Goal: Information Seeking & Learning: Learn about a topic

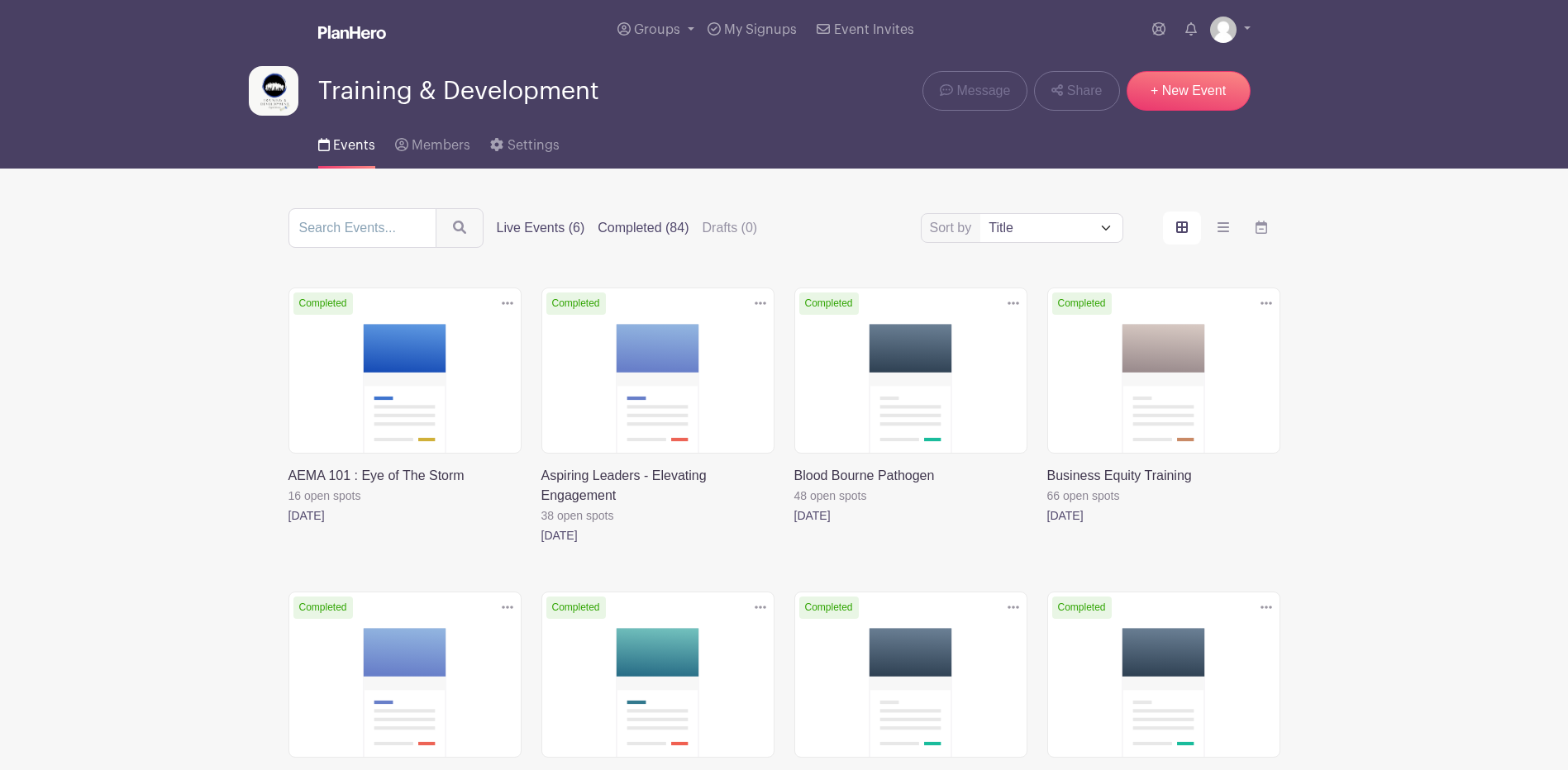
click at [549, 225] on label "Live Events (6)" at bounding box center [540, 229] width 88 height 20
click at [0, 0] on input "Live Events (6)" at bounding box center [0, 0] width 0 height 0
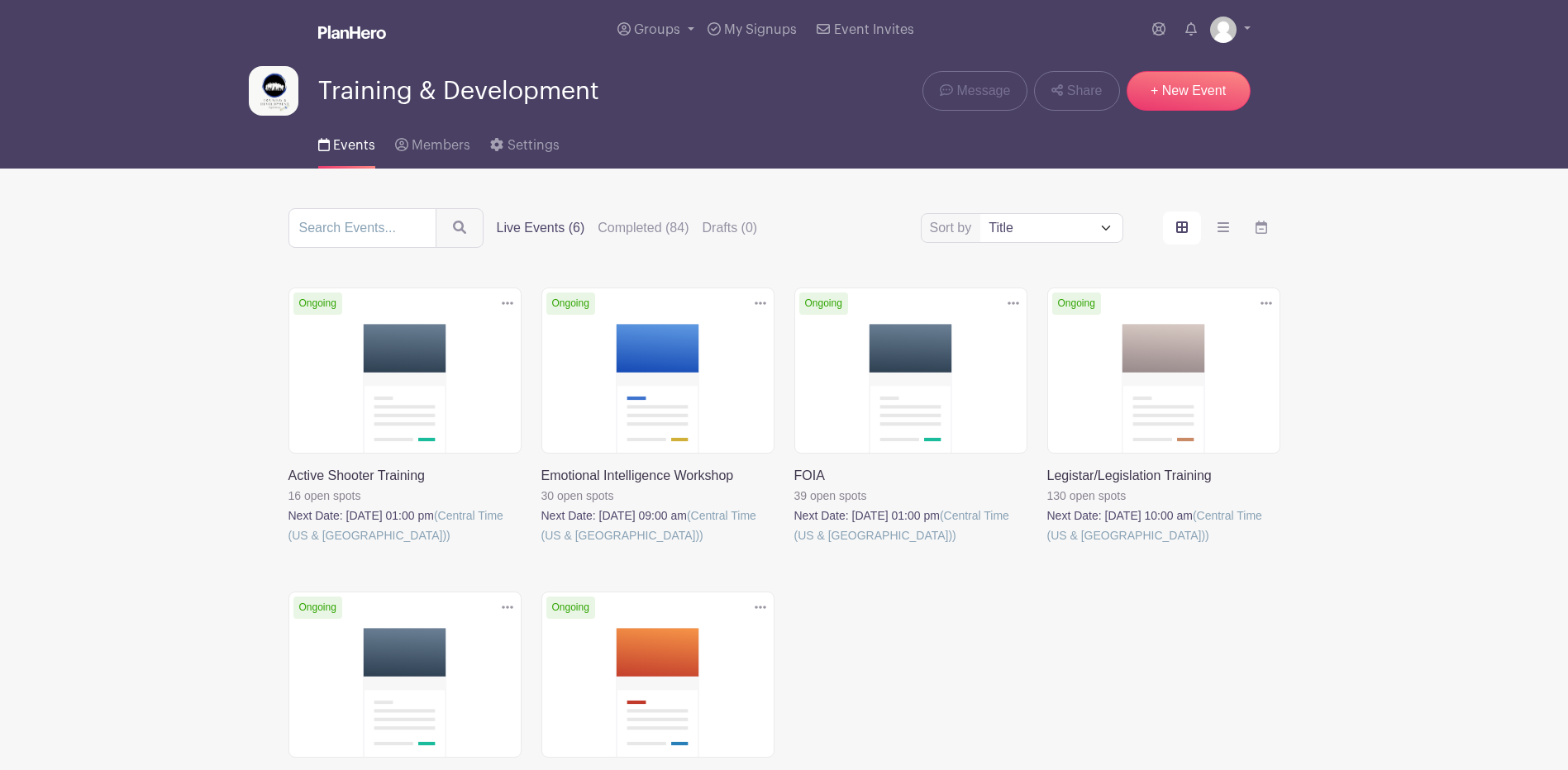
click at [553, 231] on label "Live Events (6)" at bounding box center [540, 229] width 88 height 20
click at [0, 0] on input "Live Events (6)" at bounding box center [0, 0] width 0 height 0
click at [539, 227] on label "Live Events (6)" at bounding box center [540, 229] width 88 height 20
click at [0, 0] on input "Live Events (6)" at bounding box center [0, 0] width 0 height 0
click at [542, 227] on label "Live Events (6)" at bounding box center [540, 229] width 88 height 20
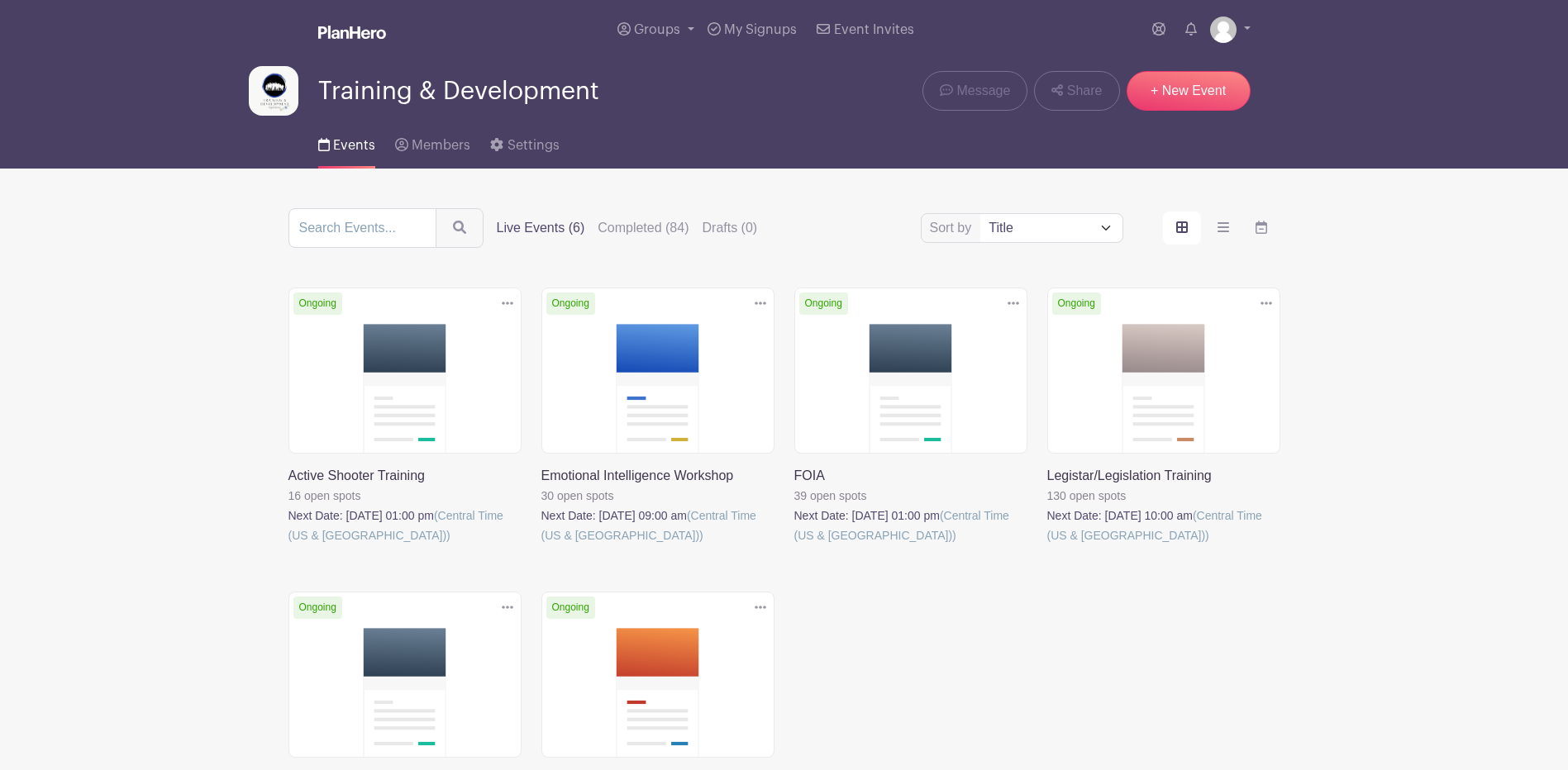
click at [0, 0] on input "Live Events (6)" at bounding box center [0, 0] width 0 height 0
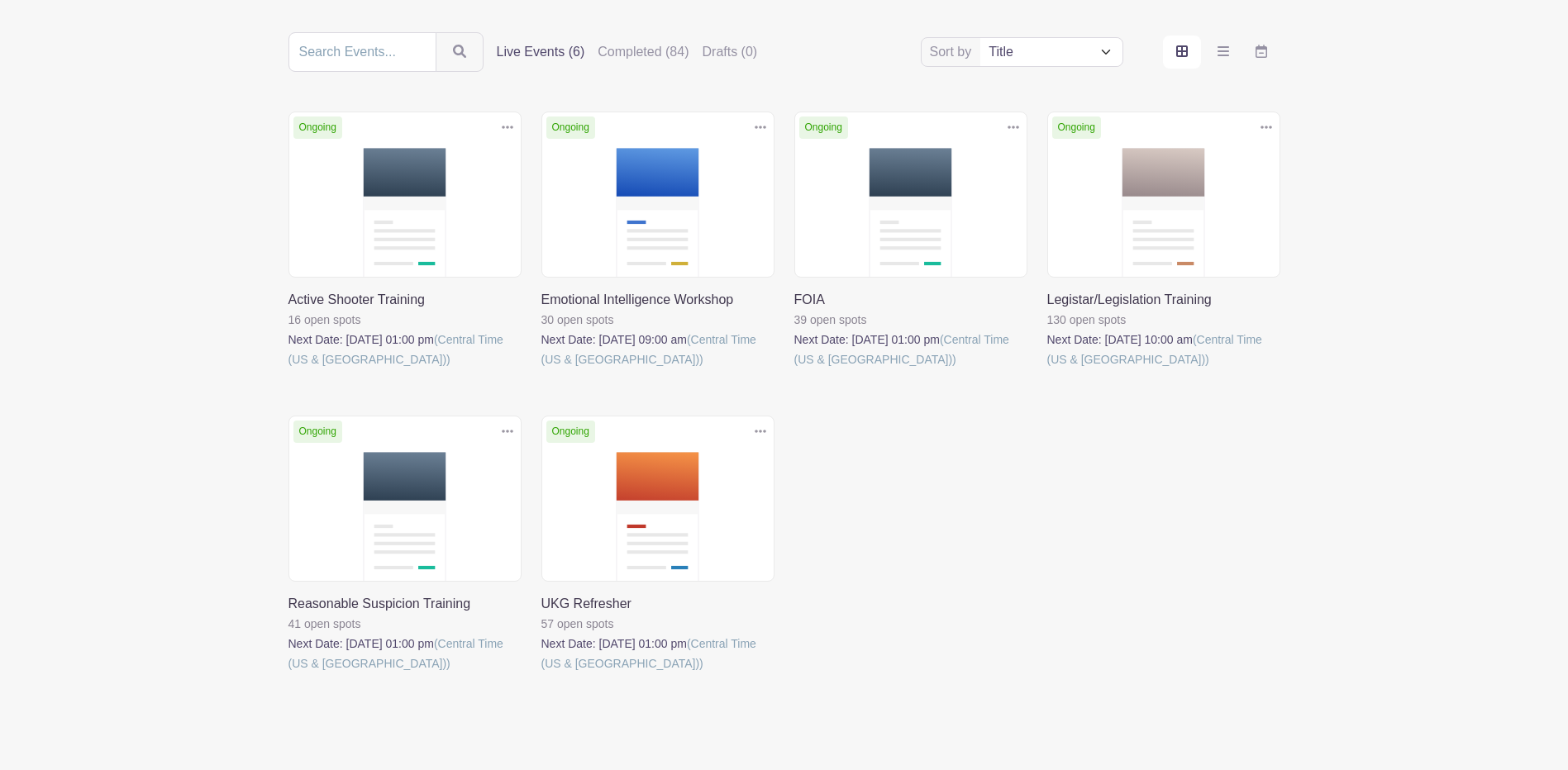
scroll to position [146, 0]
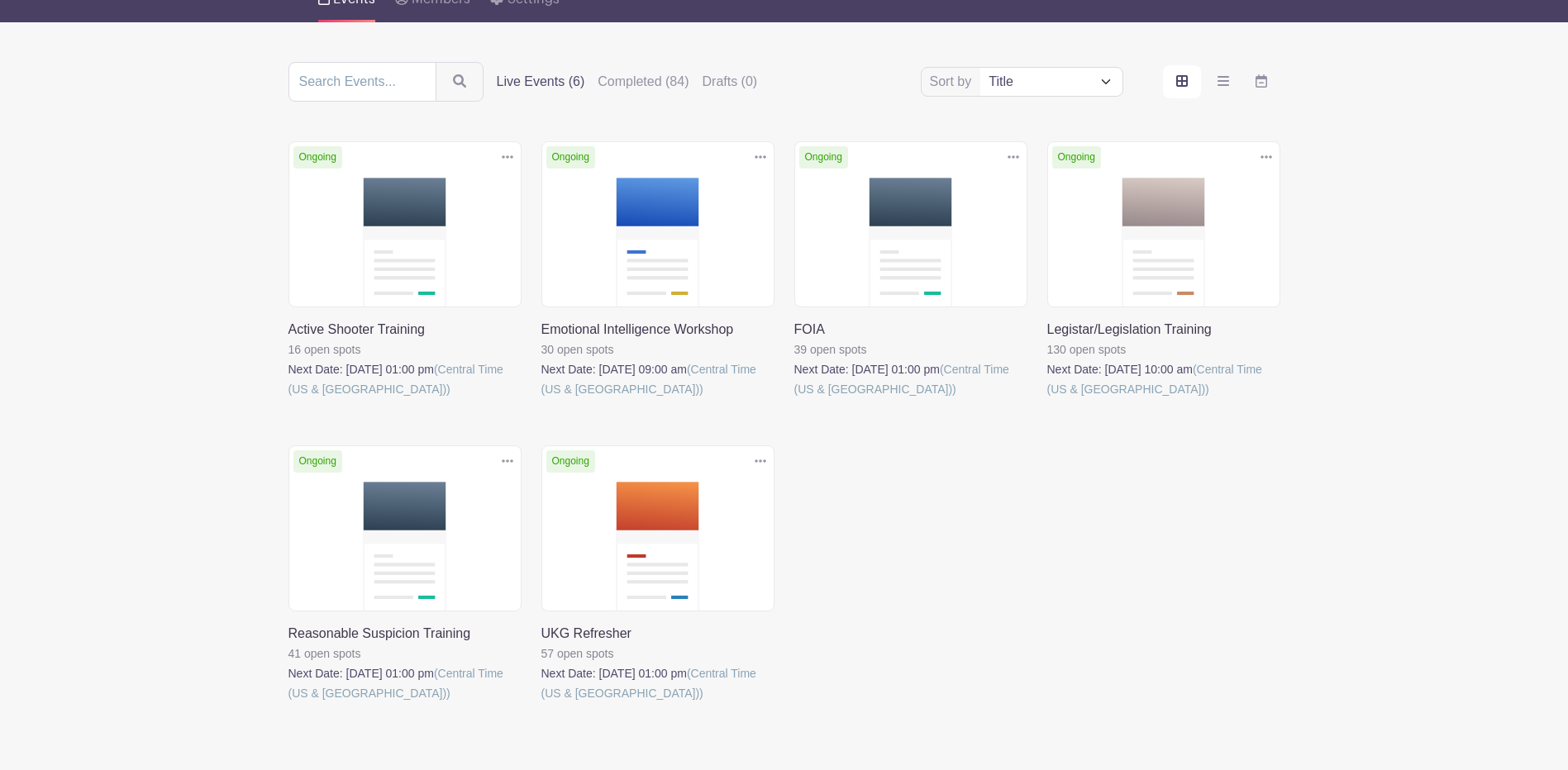
click at [794, 400] on link at bounding box center [794, 400] width 0 height 0
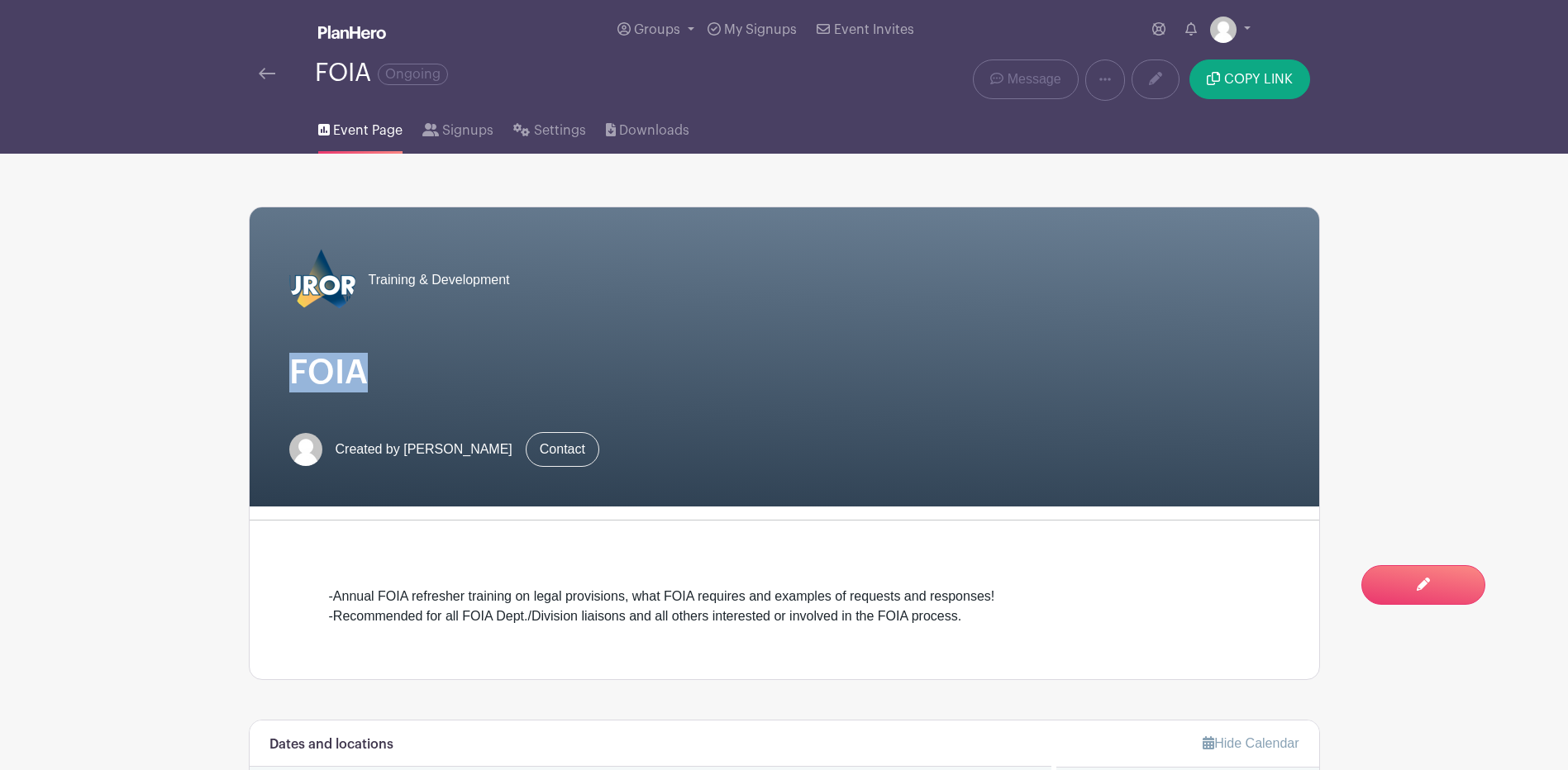
drag, startPoint x: 369, startPoint y: 369, endPoint x: 285, endPoint y: 385, distance: 85.5
click at [285, 385] on div "Training & Development FOIA Created by [PERSON_NAME] Contact" at bounding box center [784, 357] width 1069 height 299
copy h1 "FOIA"
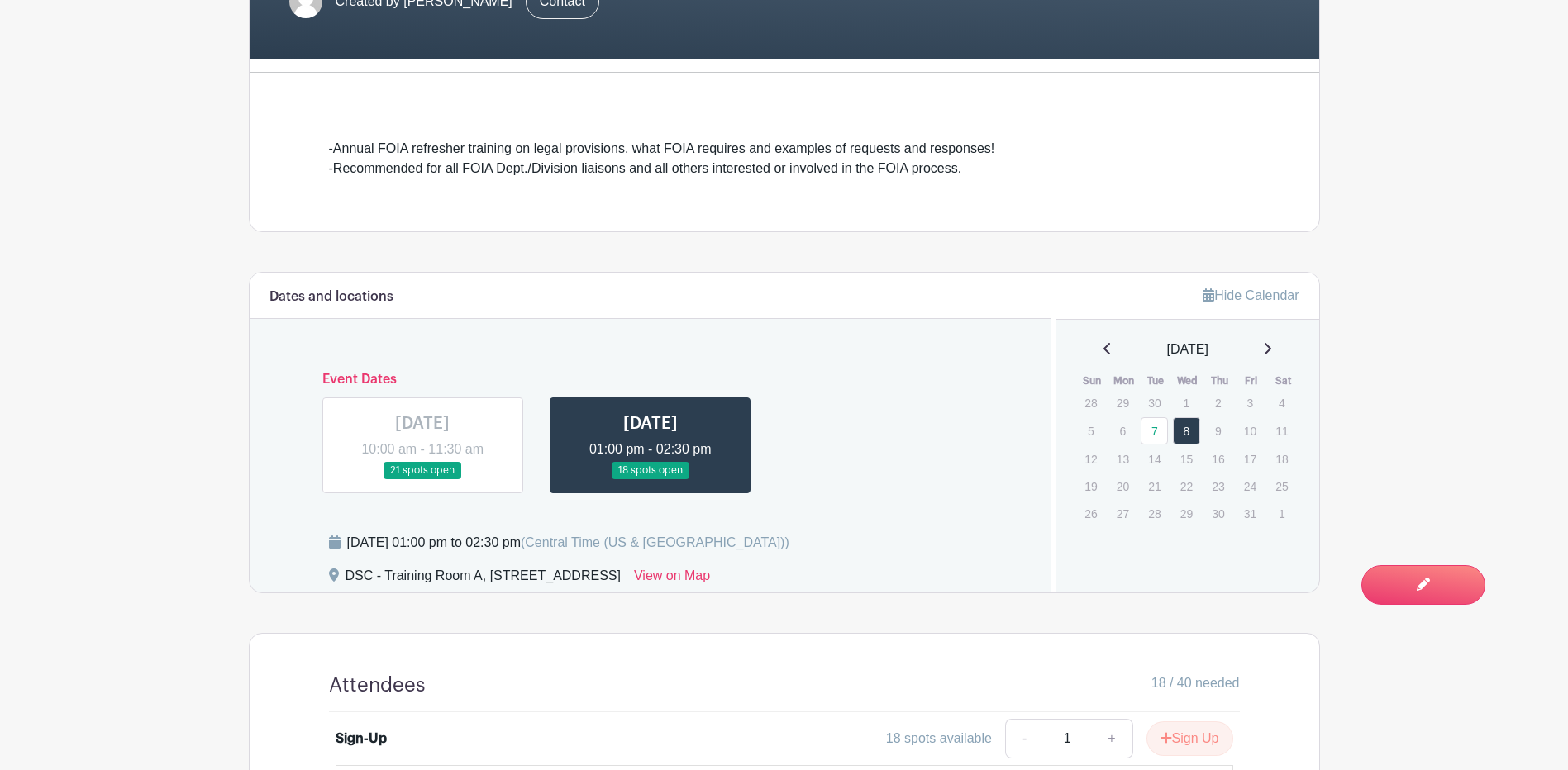
scroll to position [579, 0]
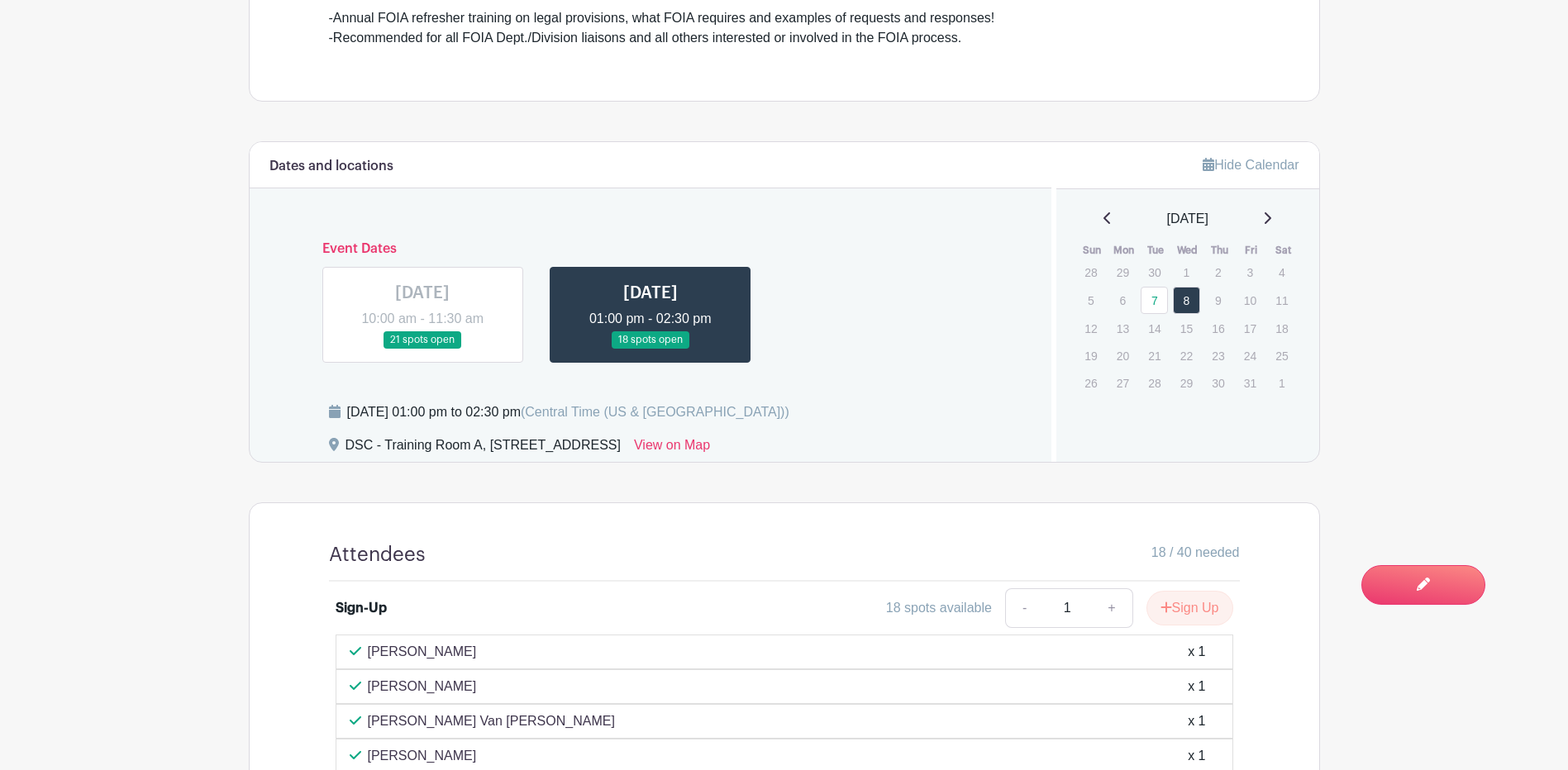
drag, startPoint x: 347, startPoint y: 409, endPoint x: 670, endPoint y: 415, distance: 323.1
click at [670, 415] on div "[DATE] 01:00 pm to 02:30 pm (Central Time ([GEOGRAPHIC_DATA] & [GEOGRAPHIC_DATA…" at bounding box center [568, 413] width 442 height 20
drag, startPoint x: 670, startPoint y: 415, endPoint x: 635, endPoint y: 413, distance: 35.1
copy div "[DATE] 01:00 pm to 02:30 pm"
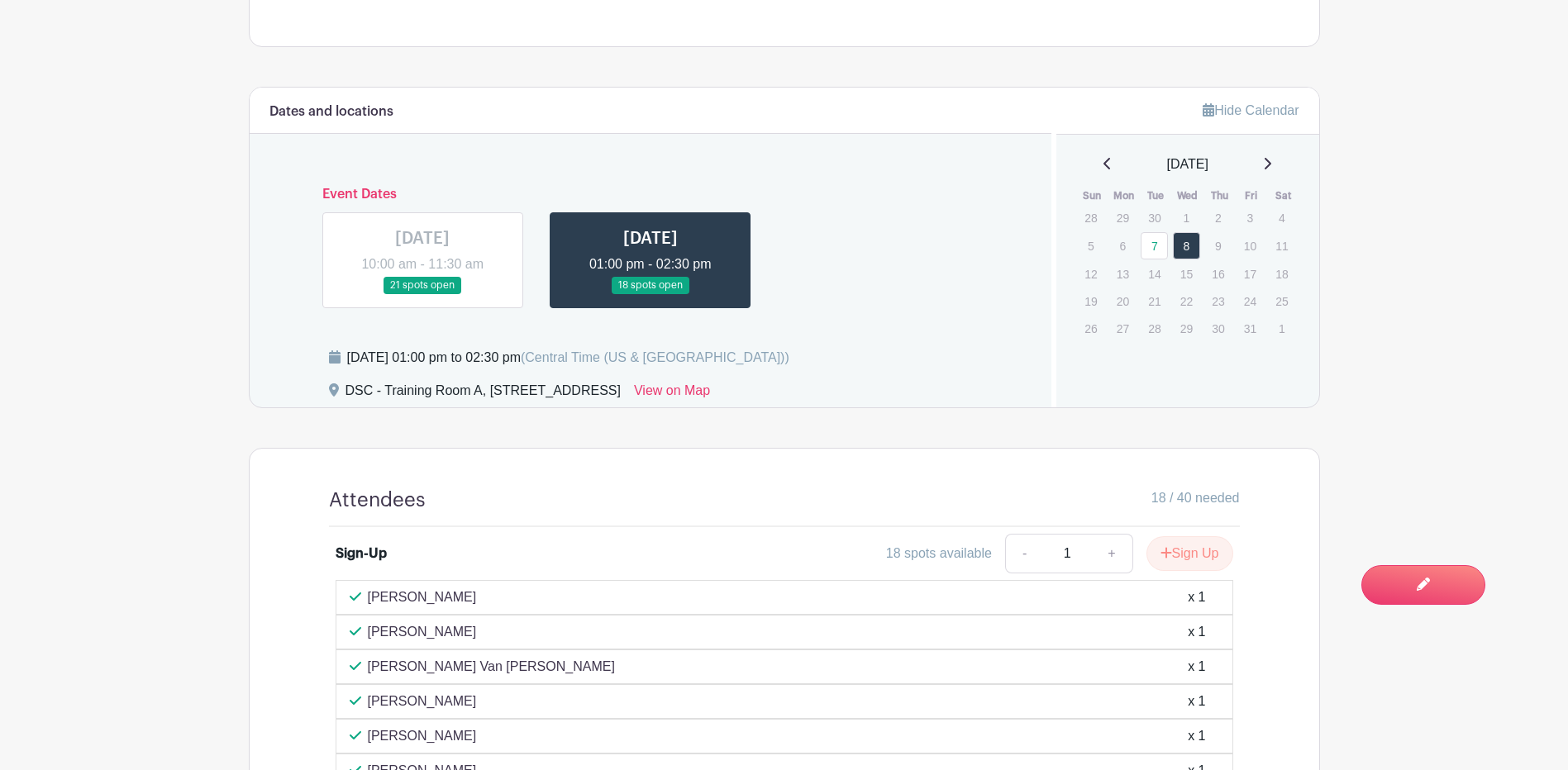
scroll to position [662, 0]
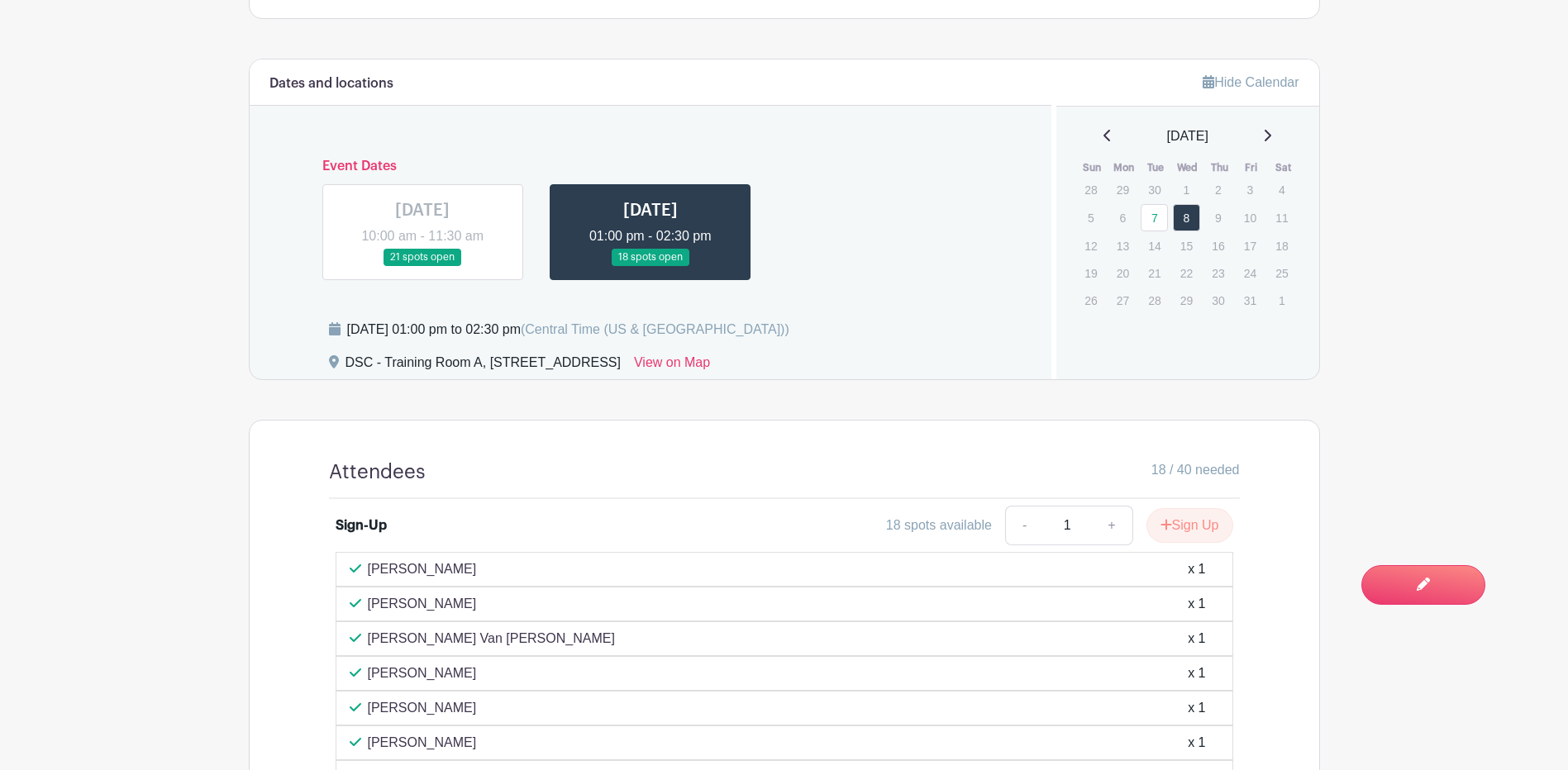
click at [346, 367] on div "DSC - Training Room A, [STREET_ADDRESS]" at bounding box center [483, 366] width 275 height 27
drag, startPoint x: 346, startPoint y: 361, endPoint x: 483, endPoint y: 363, distance: 137.0
click at [483, 363] on div "DSC - Training Room A, [STREET_ADDRESS]" at bounding box center [483, 366] width 275 height 27
copy div "DSC - Training Room A"
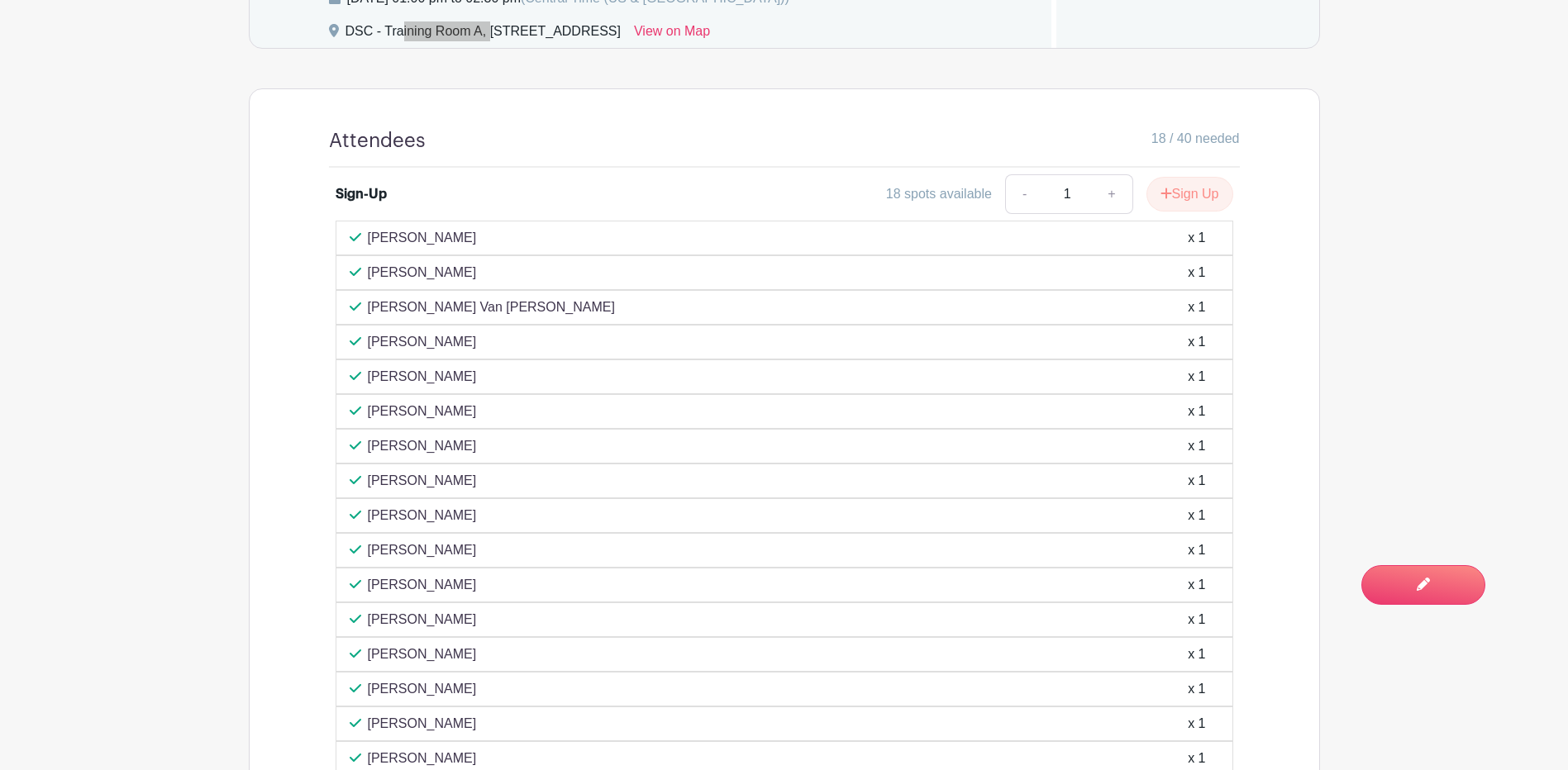
scroll to position [992, 0]
click at [371, 233] on p "[PERSON_NAME]" at bounding box center [422, 239] width 109 height 20
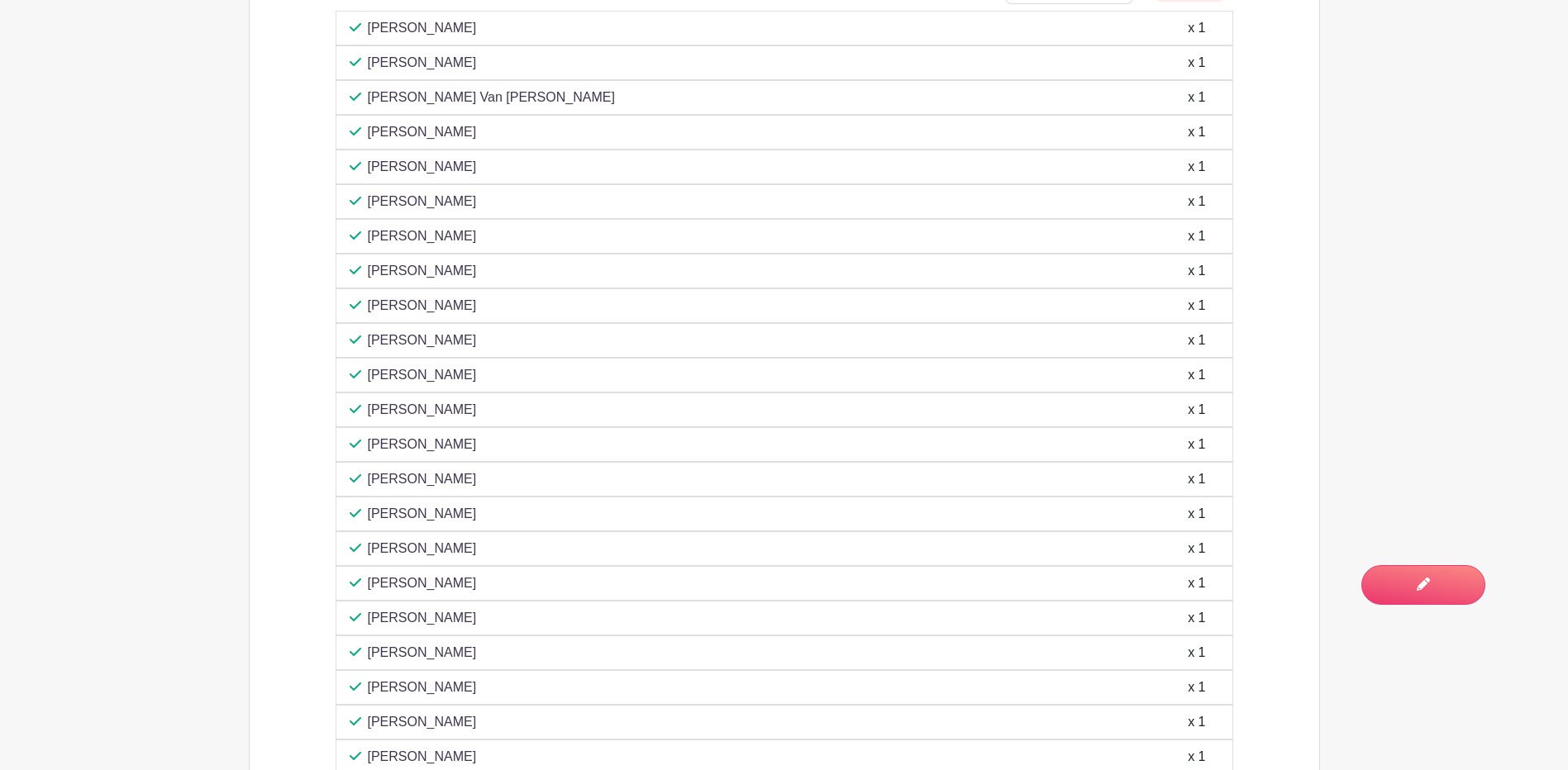
scroll to position [1240, 0]
drag, startPoint x: 371, startPoint y: 243, endPoint x: 525, endPoint y: 726, distance: 507.0
click at [525, 726] on div "[PERSON_NAME] x 1 [PERSON_NAME] x 1 [PERSON_NAME] Van [PERSON_NAME] x 1 [PERSON…" at bounding box center [784, 355] width 897 height 764
copy div "[PERSON_NAME] x 1 [PERSON_NAME] x 1 [PERSON_NAME] Van [PERSON_NAME] x 1 [PERSON…"
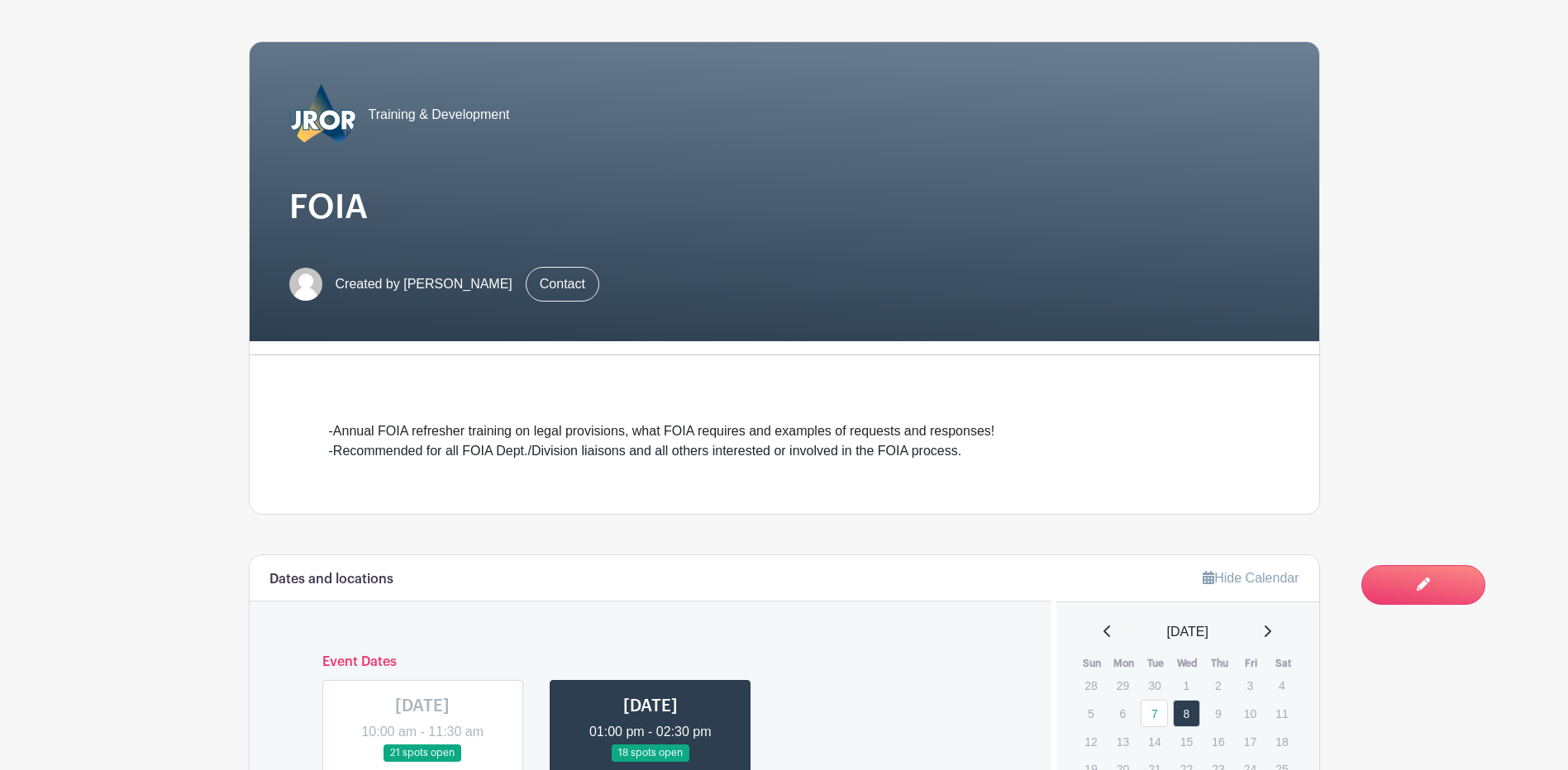
scroll to position [0, 0]
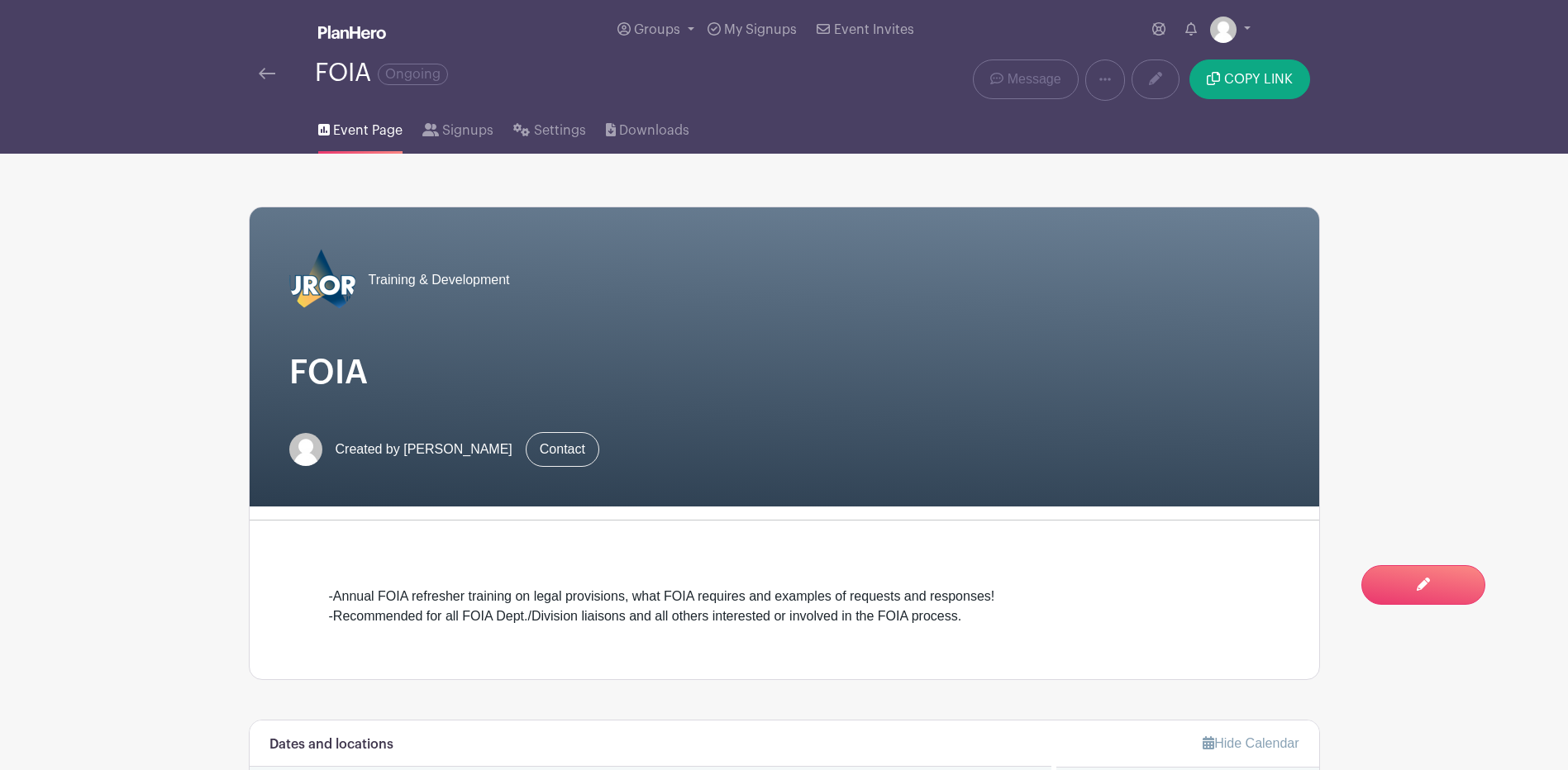
click at [372, 373] on h1 "FOIA" at bounding box center [784, 373] width 990 height 40
drag, startPoint x: 369, startPoint y: 372, endPoint x: 290, endPoint y: 375, distance: 79.1
click at [290, 375] on h1 "FOIA" at bounding box center [784, 373] width 990 height 40
copy h1 "FOIA"
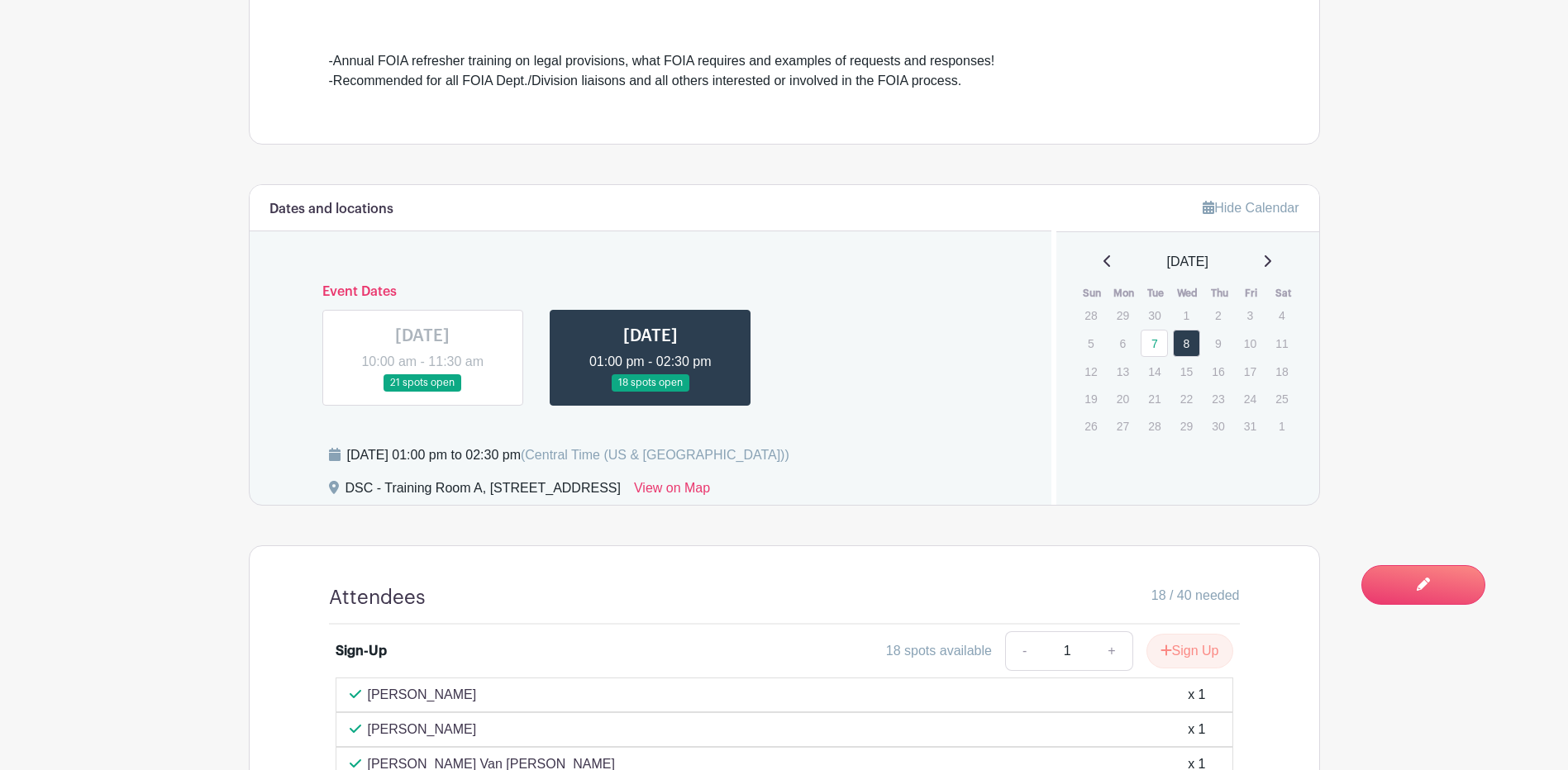
scroll to position [579, 0]
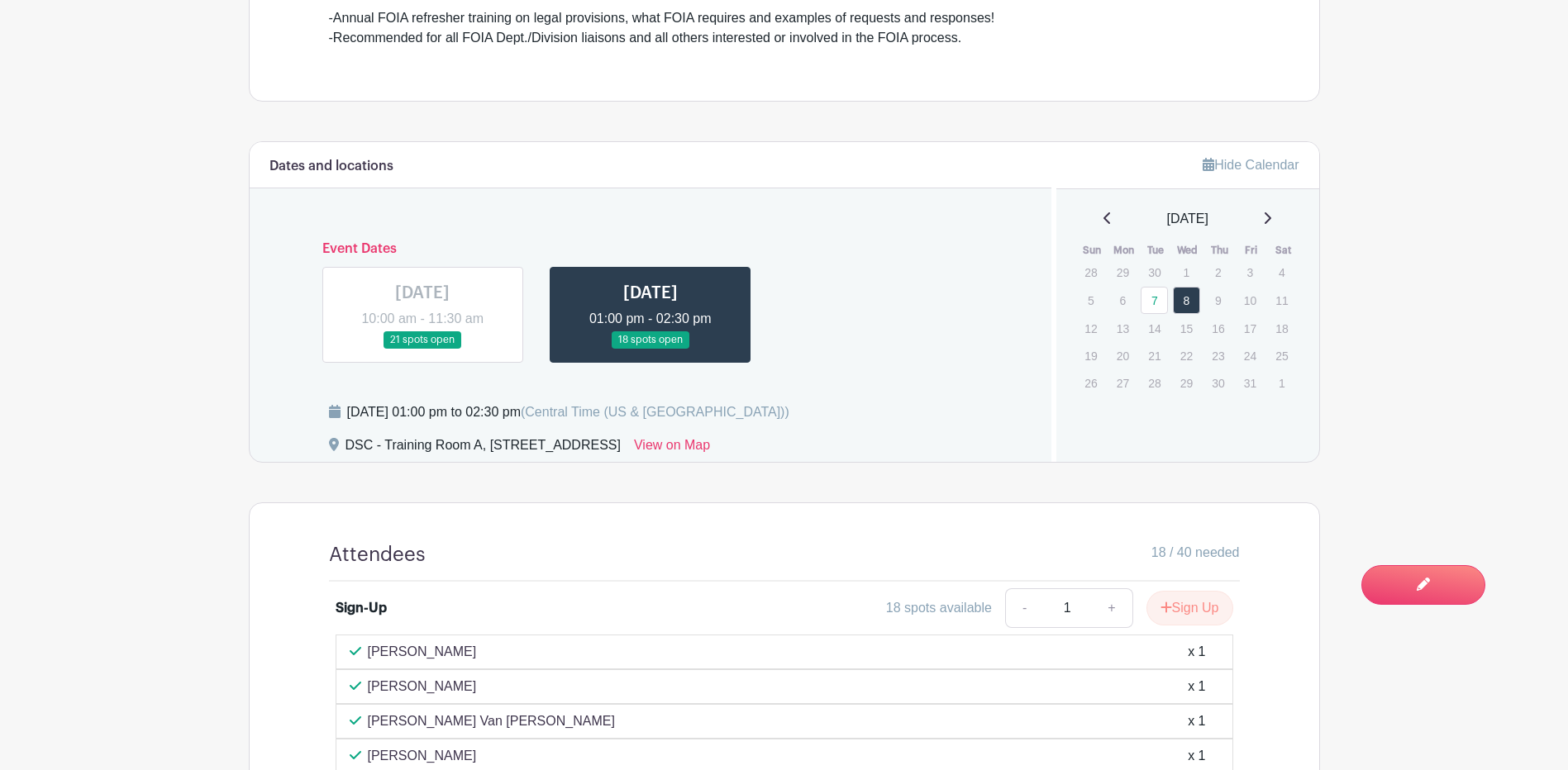
drag, startPoint x: 347, startPoint y: 411, endPoint x: 668, endPoint y: 414, distance: 321.0
click at [668, 414] on div "[DATE] 01:00 pm to 02:30 pm (Central Time ([GEOGRAPHIC_DATA] & [GEOGRAPHIC_DATA…" at bounding box center [568, 413] width 442 height 20
copy div "[DATE] 01:00 pm to 02:30 pm"
drag, startPoint x: 482, startPoint y: 443, endPoint x: 347, endPoint y: 441, distance: 135.0
click at [347, 441] on div "DSC - Training Room A, [STREET_ADDRESS]" at bounding box center [483, 449] width 275 height 27
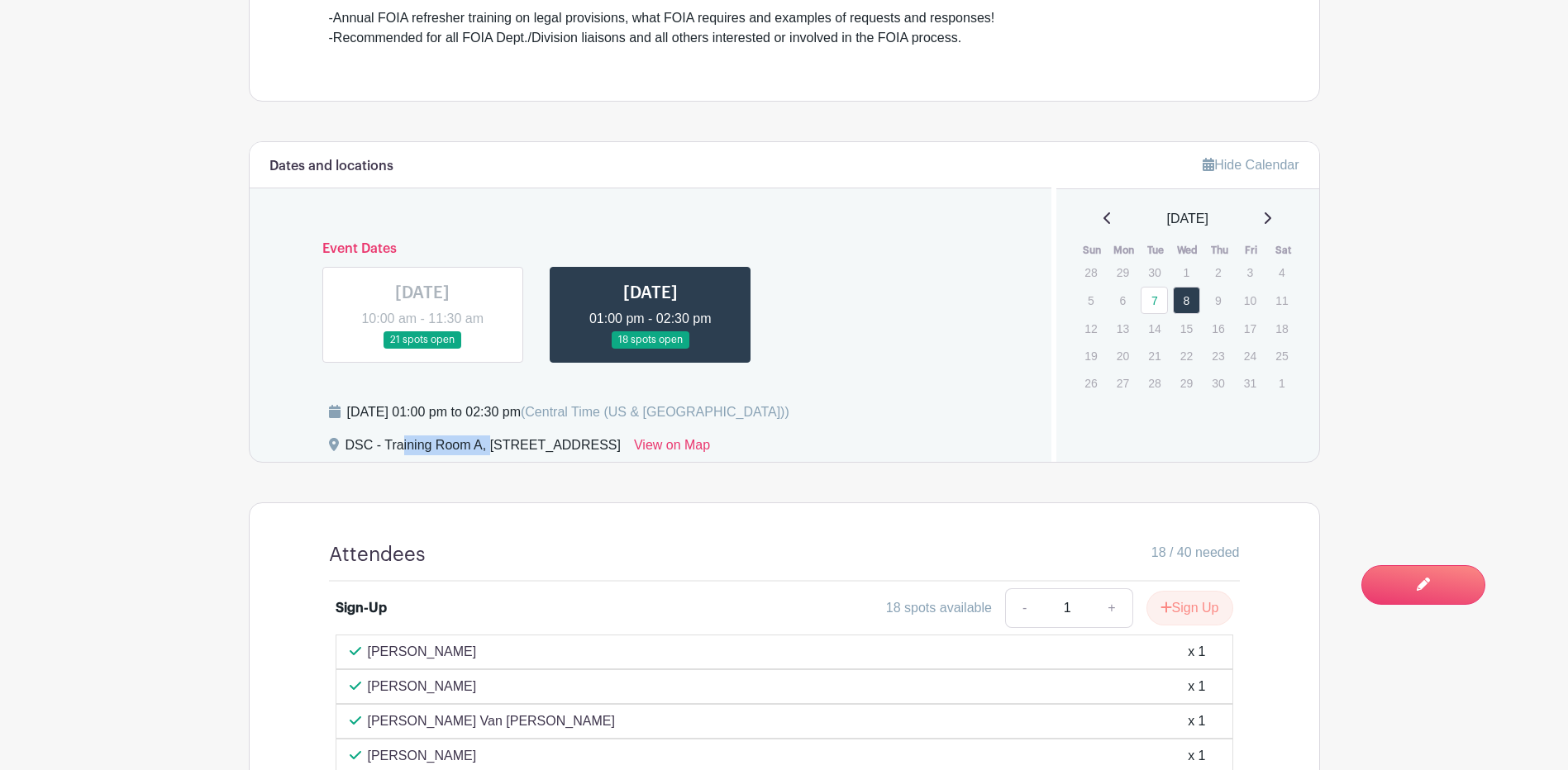
copy div "DSC - Training Room A"
